Goal: Transaction & Acquisition: Purchase product/service

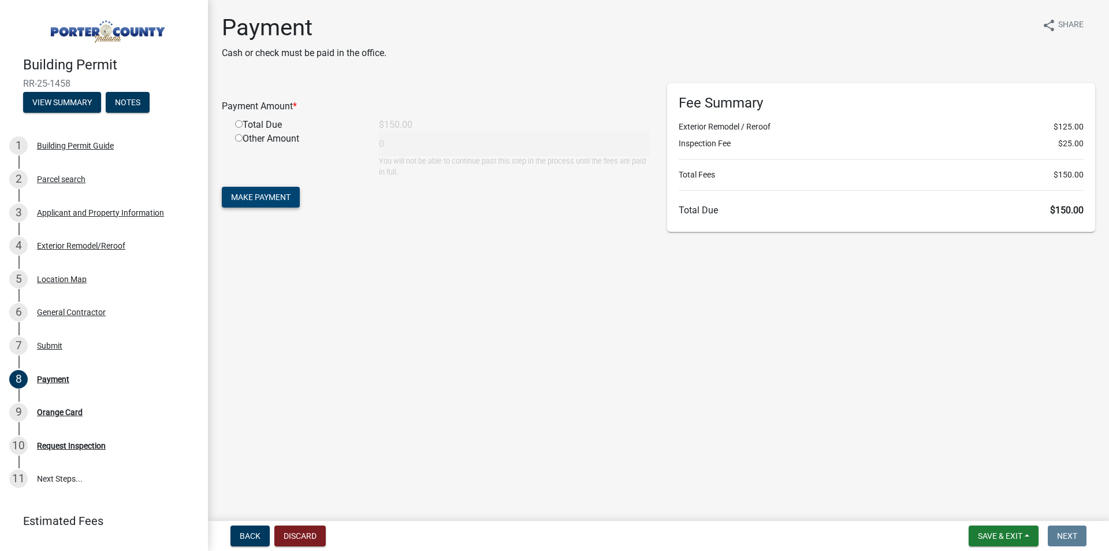
click at [266, 197] on span "Make Payment" at bounding box center [261, 196] width 60 height 9
click at [240, 138] on input "radio" at bounding box center [239, 138] width 8 height 8
radio input "true"
type input "150"
click at [274, 199] on span "Make Payment" at bounding box center [261, 196] width 60 height 9
